Goal: Task Accomplishment & Management: Use online tool/utility

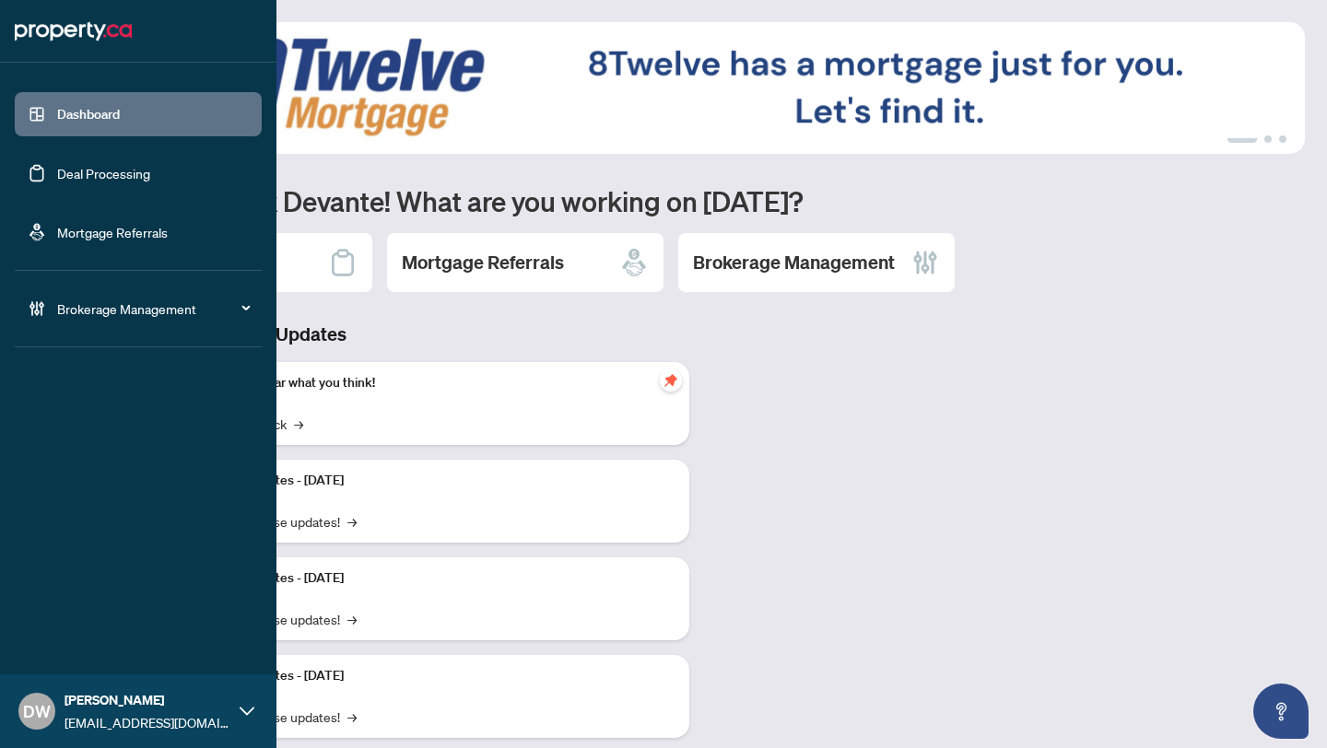
click at [57, 173] on link "Deal Processing" at bounding box center [103, 173] width 93 height 17
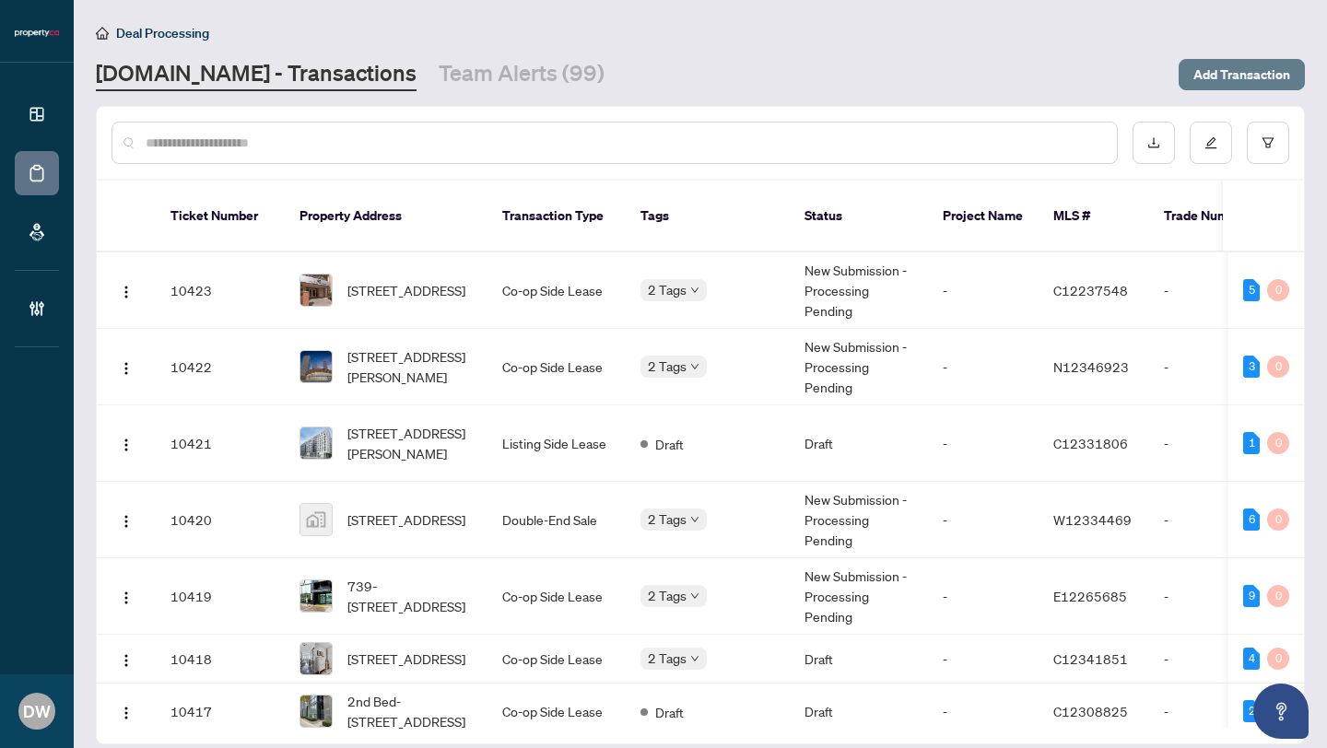
click at [1242, 70] on span "Add Transaction" at bounding box center [1242, 74] width 97 height 29
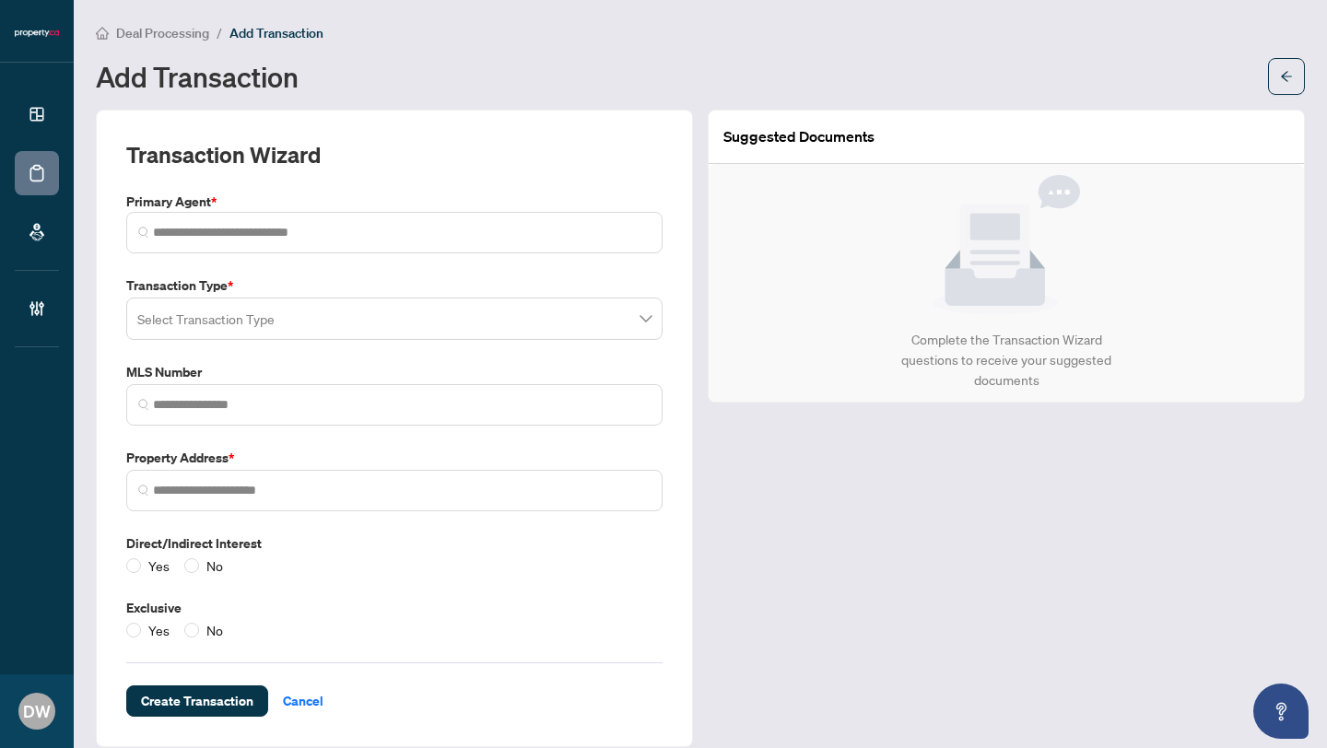
scroll to position [20, 0]
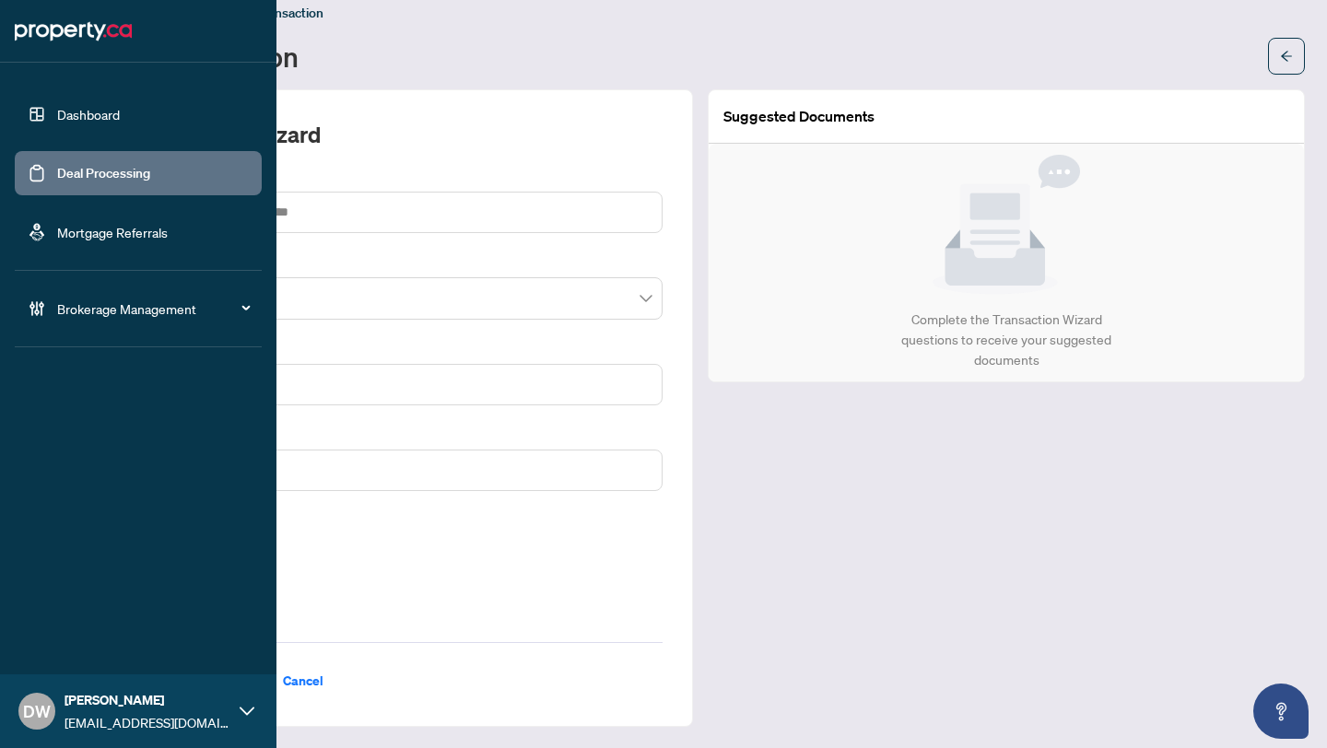
click at [98, 182] on link "Deal Processing" at bounding box center [103, 173] width 93 height 17
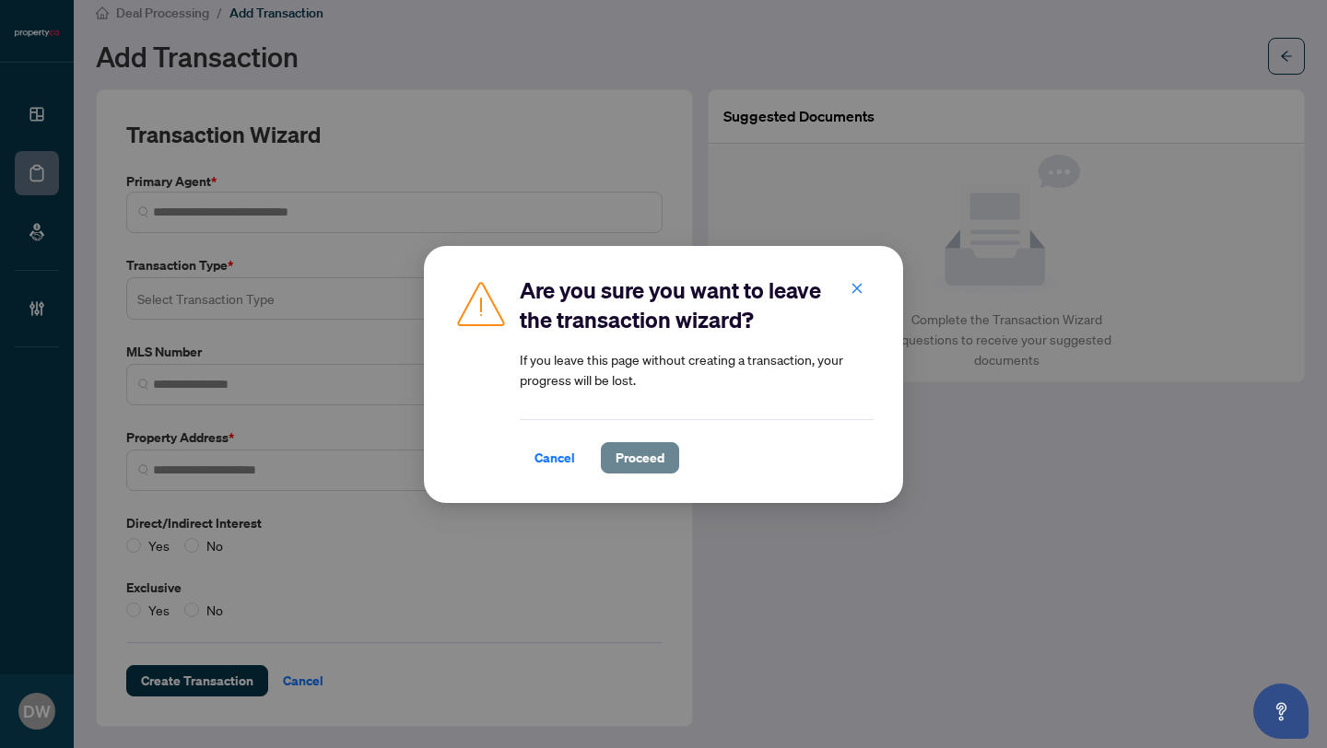
click at [613, 453] on button "Proceed" at bounding box center [640, 457] width 78 height 31
